Goal: Task Accomplishment & Management: Manage account settings

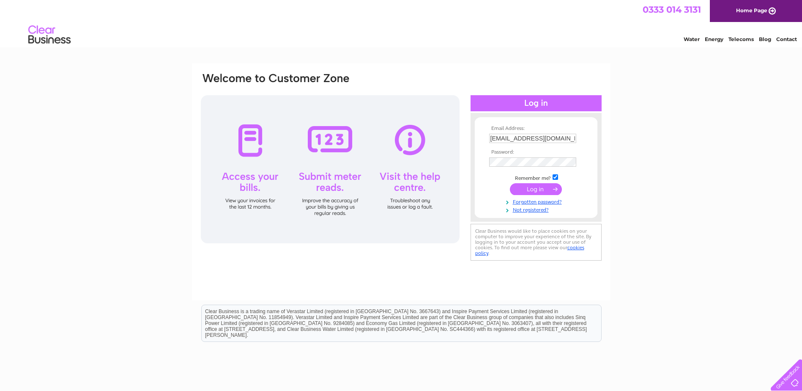
click at [540, 187] on input "submit" at bounding box center [536, 189] width 52 height 12
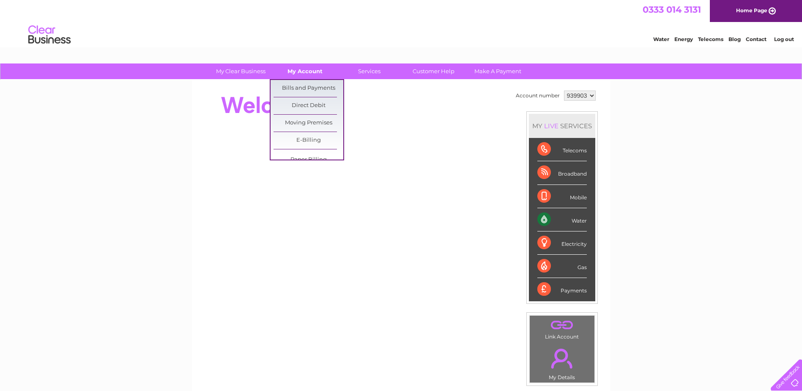
click at [305, 73] on link "My Account" at bounding box center [305, 71] width 70 height 16
click at [301, 90] on link "Bills and Payments" at bounding box center [309, 88] width 70 height 17
